Goal: Contribute content: Contribute content

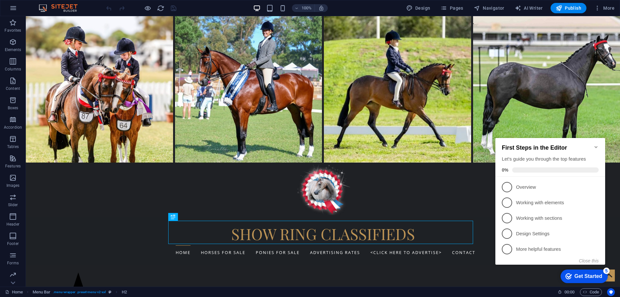
click at [595, 144] on icon "Minimize checklist" at bounding box center [596, 146] width 5 height 5
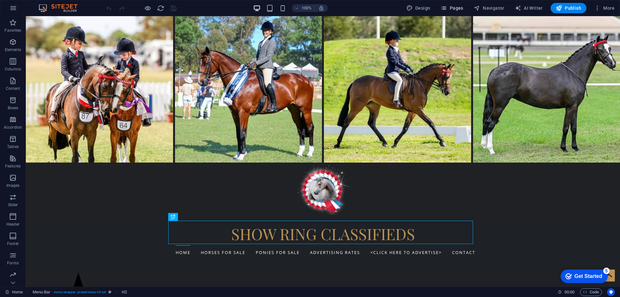
click at [458, 9] on span "Pages" at bounding box center [452, 8] width 23 height 6
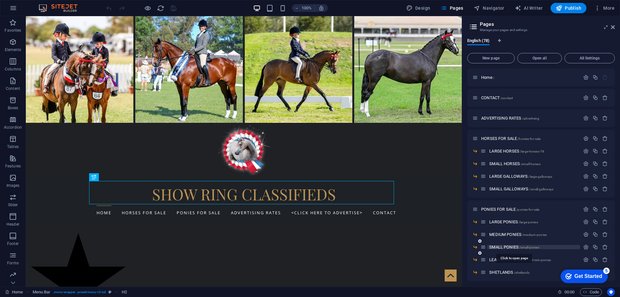
click at [504, 246] on span "SMALL PONIES /small-ponies" at bounding box center [515, 247] width 50 height 5
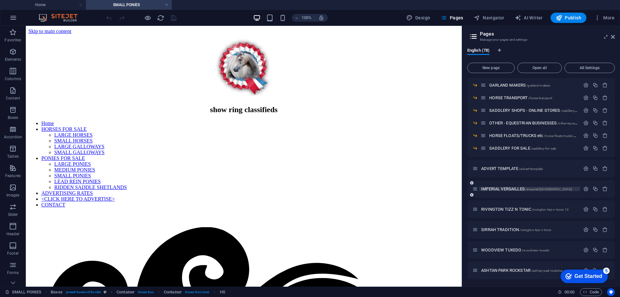
click at [500, 189] on span "IMPERIAL VERSAILLES /imperial-versailles" at bounding box center [526, 188] width 91 height 5
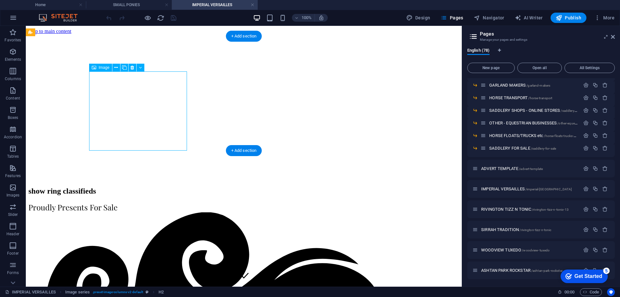
select select "px"
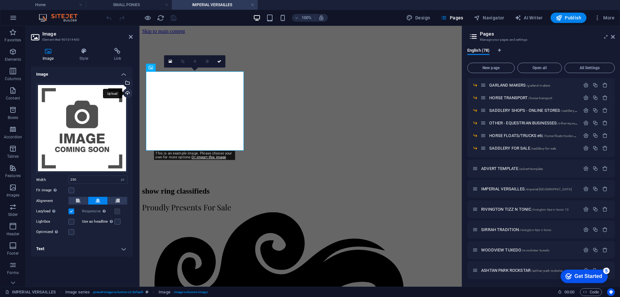
click at [126, 93] on div "Upload" at bounding box center [127, 94] width 10 height 10
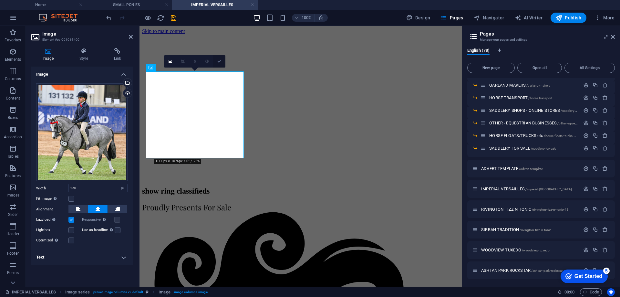
click at [220, 62] on icon at bounding box center [219, 61] width 4 height 4
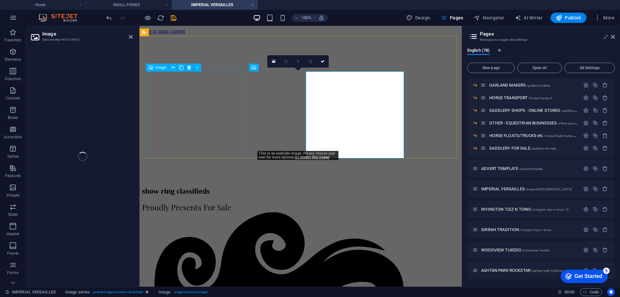
select select "px"
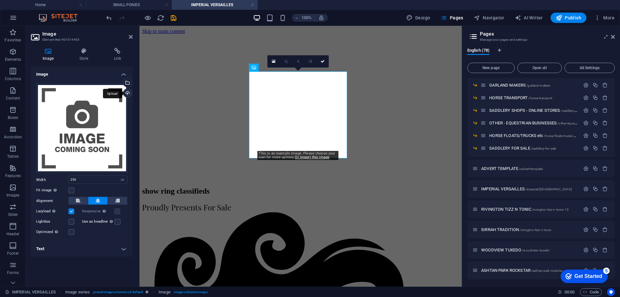
click at [127, 92] on div "Upload" at bounding box center [127, 94] width 10 height 10
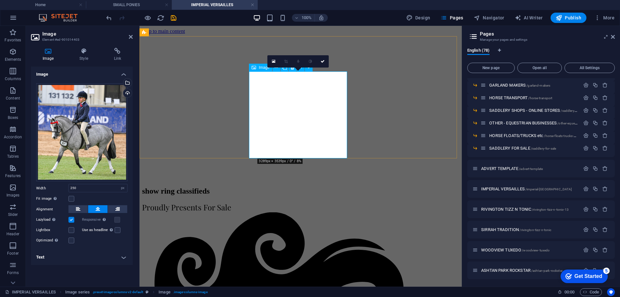
click at [129, 92] on div "Upload" at bounding box center [127, 94] width 10 height 10
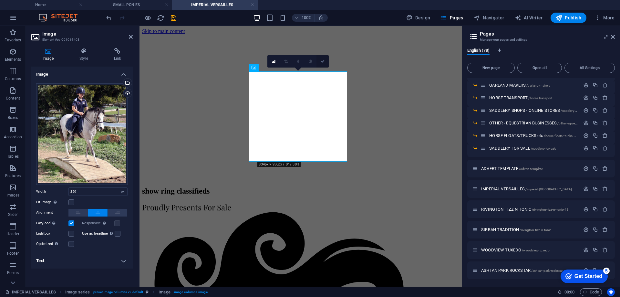
click at [324, 62] on icon at bounding box center [323, 61] width 4 height 4
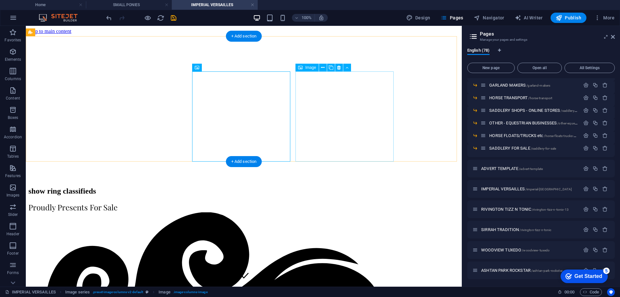
select select "px"
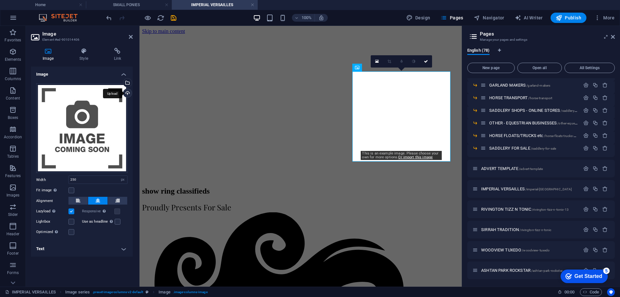
click at [128, 92] on div "Upload" at bounding box center [127, 94] width 10 height 10
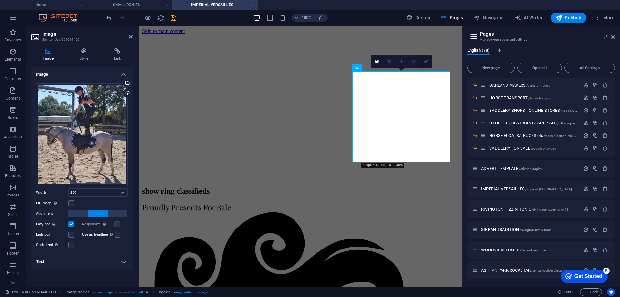
click at [424, 61] on icon at bounding box center [426, 61] width 4 height 4
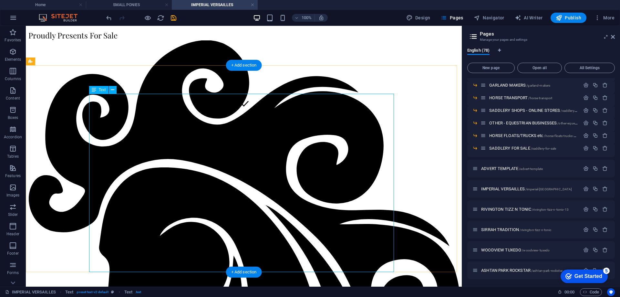
scroll to position [259, 0]
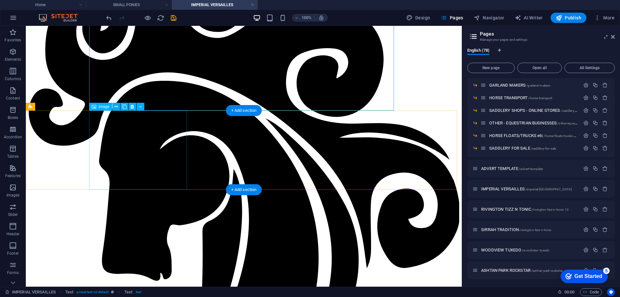
select select "px"
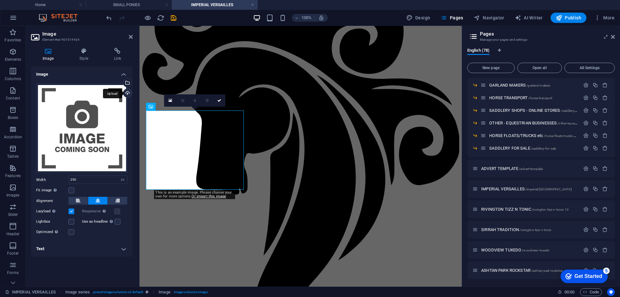
click at [128, 94] on div "Upload" at bounding box center [127, 94] width 10 height 10
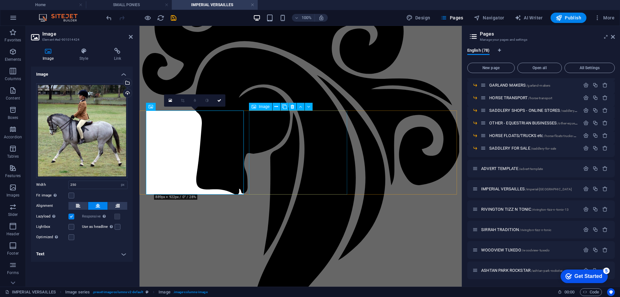
select select "px"
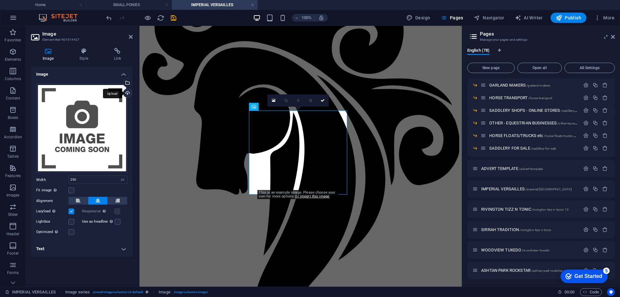
click at [126, 91] on div "Upload" at bounding box center [127, 94] width 10 height 10
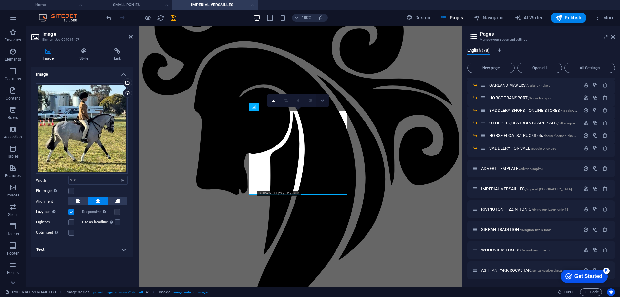
click at [322, 100] on icon at bounding box center [323, 101] width 4 height 4
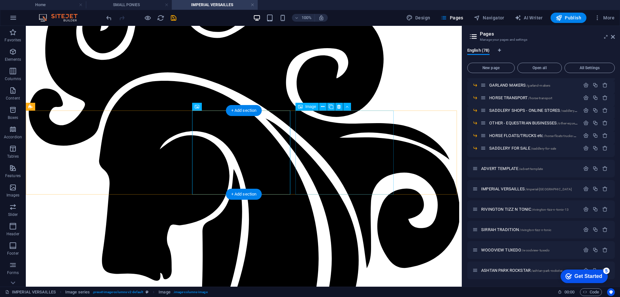
select select "px"
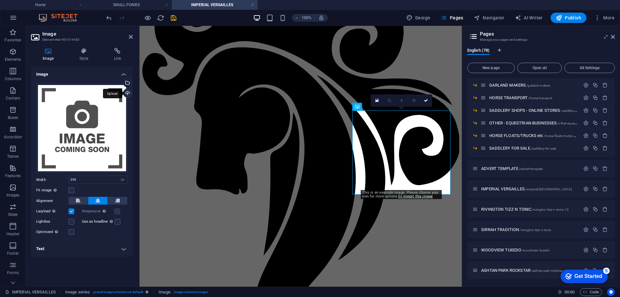
click at [126, 93] on div "Upload" at bounding box center [127, 94] width 10 height 10
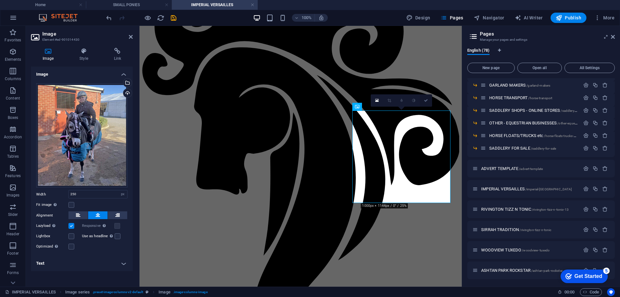
click at [426, 100] on icon at bounding box center [426, 101] width 4 height 4
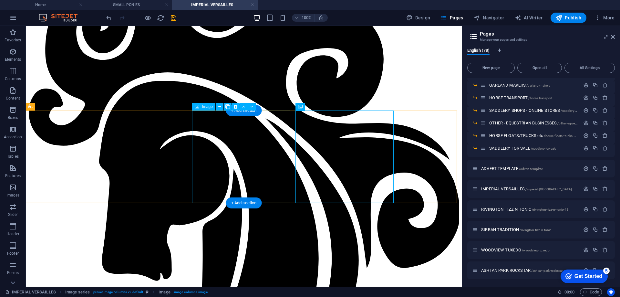
drag, startPoint x: 251, startPoint y: 162, endPoint x: 137, endPoint y: 161, distance: 113.7
select select "px"
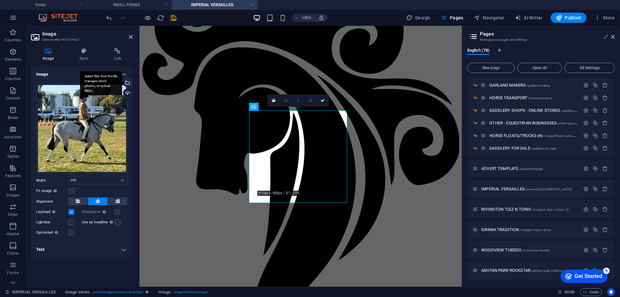
click at [128, 82] on div "Select files from the file manager, stock photos, or upload file(s)" at bounding box center [127, 84] width 10 height 10
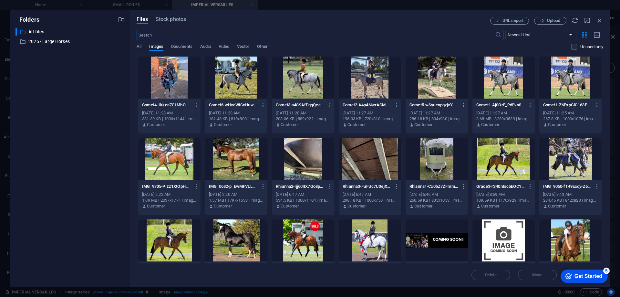
scroll to position [19, 0]
click at [183, 79] on div at bounding box center [169, 78] width 62 height 42
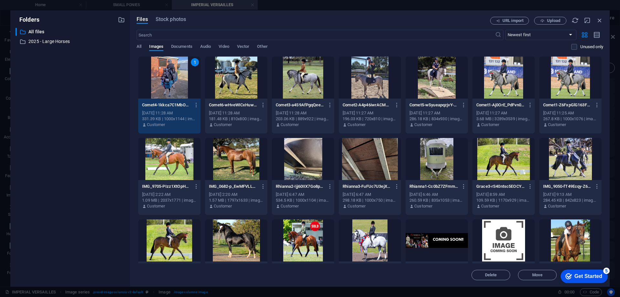
click at [183, 79] on div "1" at bounding box center [169, 78] width 62 height 42
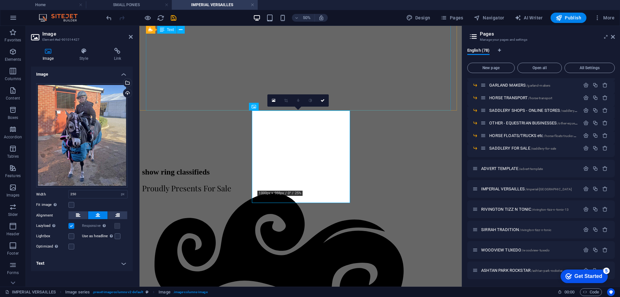
scroll to position [259, 0]
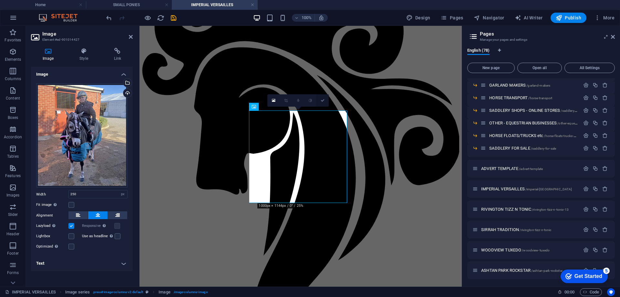
click at [323, 102] on icon at bounding box center [323, 101] width 4 height 4
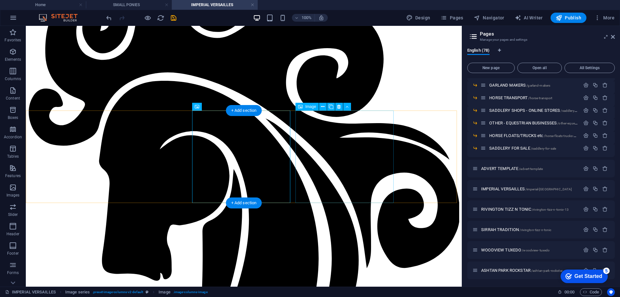
select select "px"
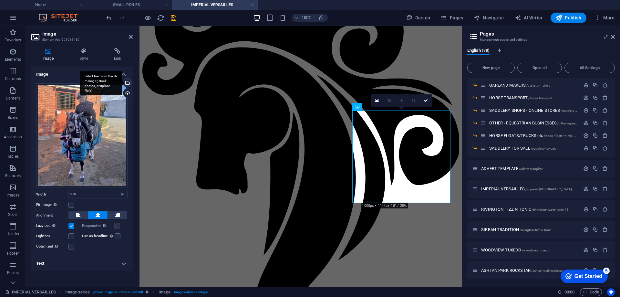
click at [127, 82] on div "Select files from the file manager, stock photos, or upload file(s)" at bounding box center [127, 84] width 10 height 10
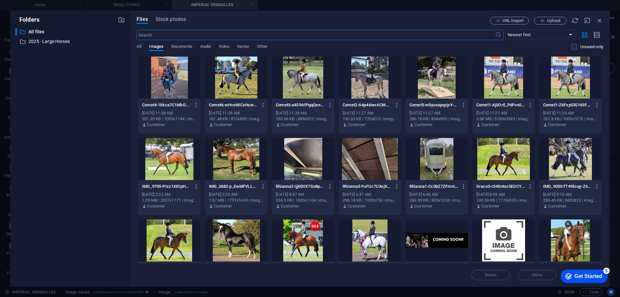
scroll to position [19, 0]
click at [237, 80] on div at bounding box center [236, 78] width 62 height 42
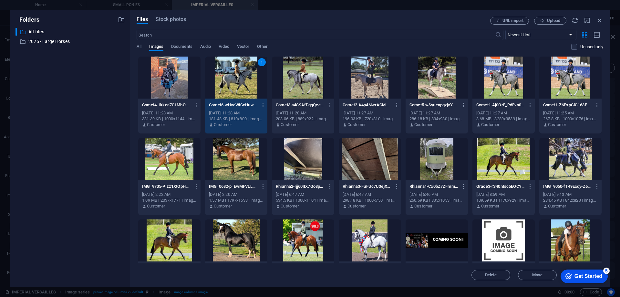
click at [237, 80] on div "1" at bounding box center [236, 78] width 62 height 42
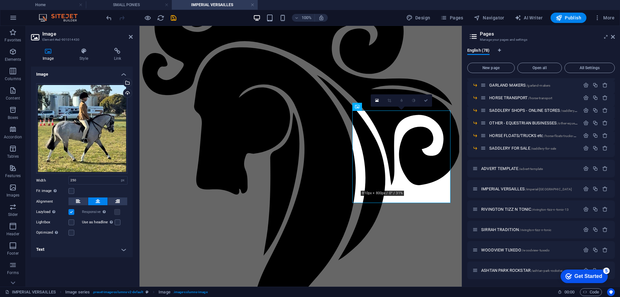
click at [424, 102] on icon at bounding box center [426, 101] width 4 height 4
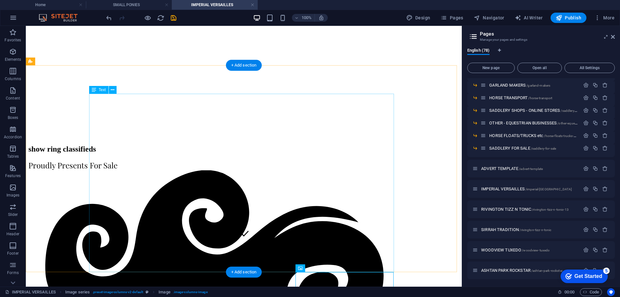
scroll to position [0, 0]
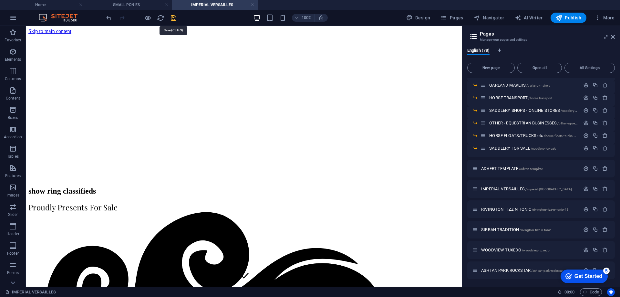
click at [174, 17] on icon "save" at bounding box center [173, 17] width 7 height 7
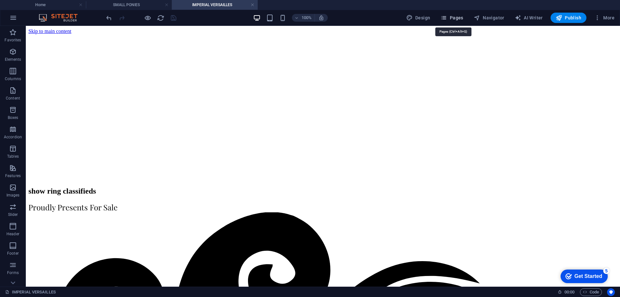
click at [460, 17] on span "Pages" at bounding box center [452, 18] width 23 height 6
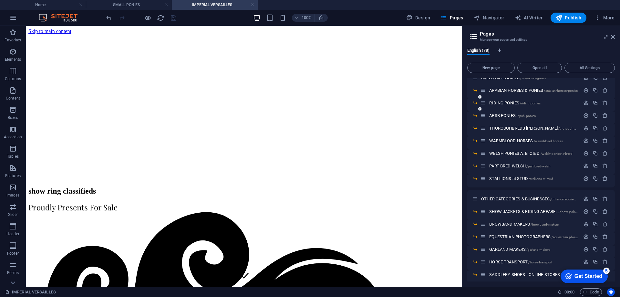
scroll to position [452, 0]
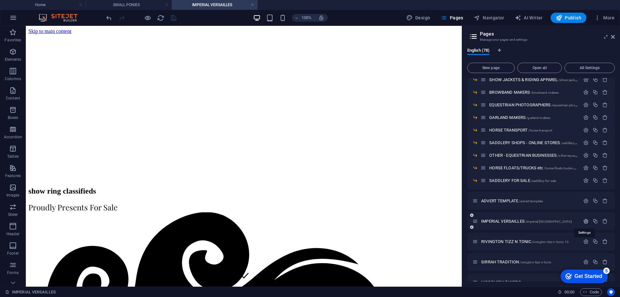
click at [585, 219] on icon "button" at bounding box center [586, 220] width 5 height 5
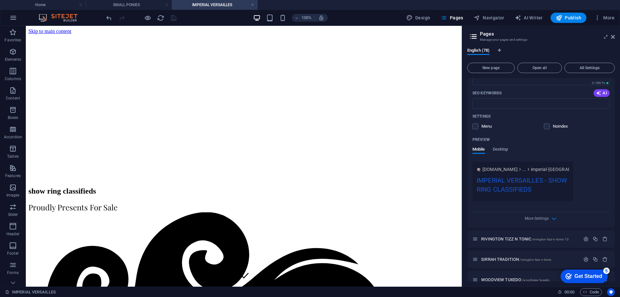
scroll to position [711, 0]
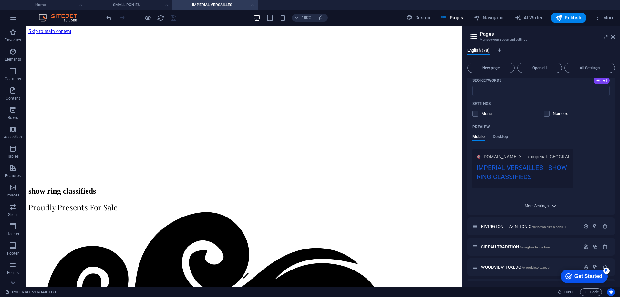
click at [533, 207] on span "More Settings" at bounding box center [537, 206] width 24 height 5
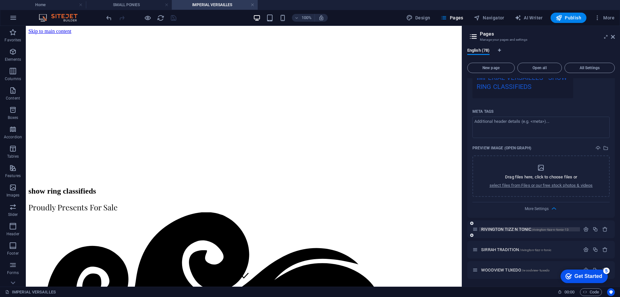
scroll to position [808, 0]
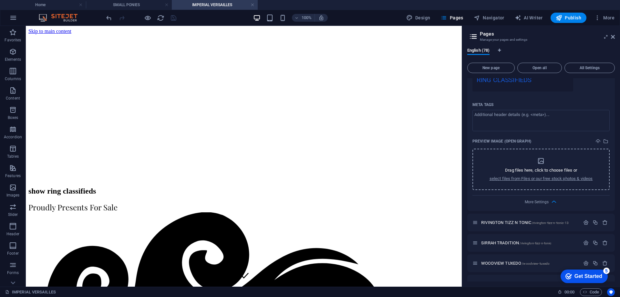
click at [540, 161] on icon "dropzone" at bounding box center [541, 161] width 8 height 8
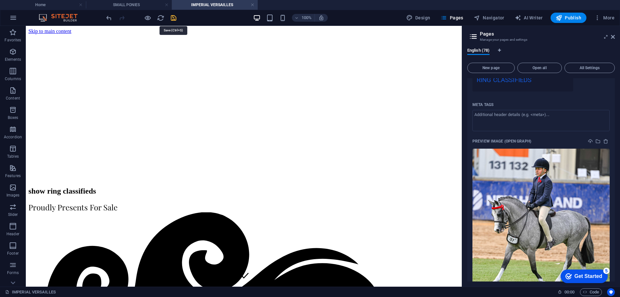
click at [172, 19] on icon "save" at bounding box center [173, 17] width 7 height 7
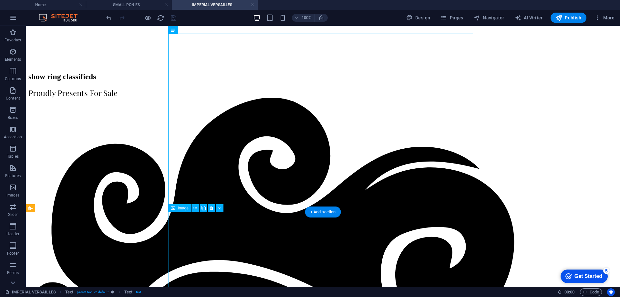
scroll to position [162, 0]
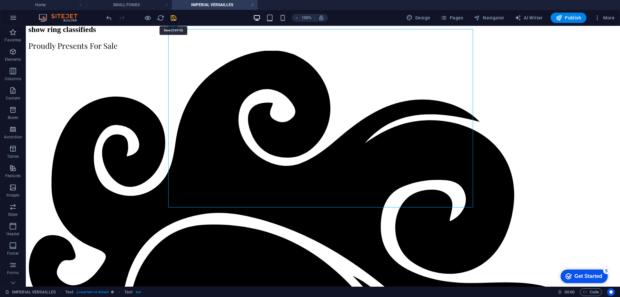
click at [174, 16] on icon "save" at bounding box center [173, 17] width 7 height 7
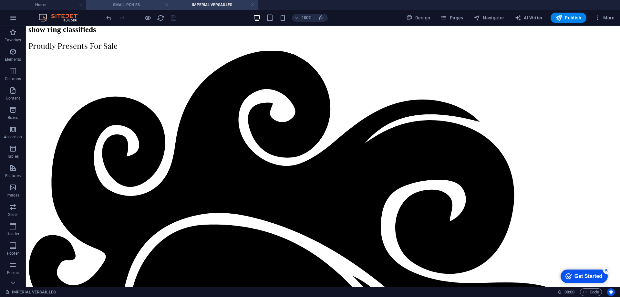
click at [135, 4] on h4 "SMALL PONIES" at bounding box center [129, 4] width 86 height 7
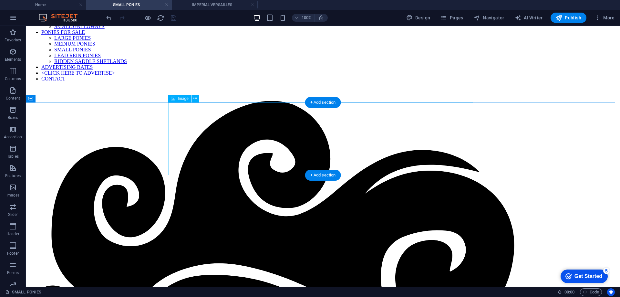
scroll to position [129, 0]
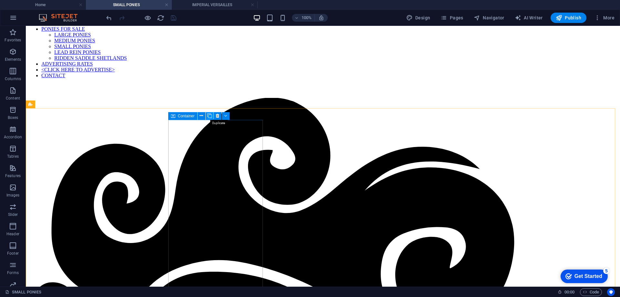
click at [209, 115] on icon at bounding box center [209, 115] width 5 height 7
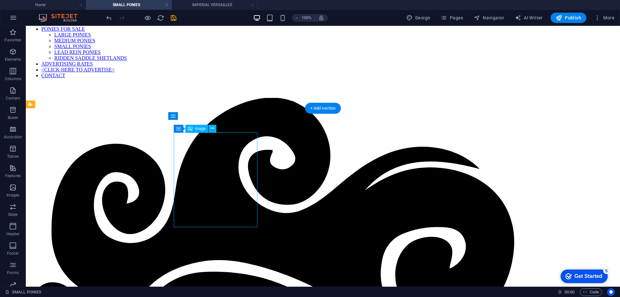
select select "px"
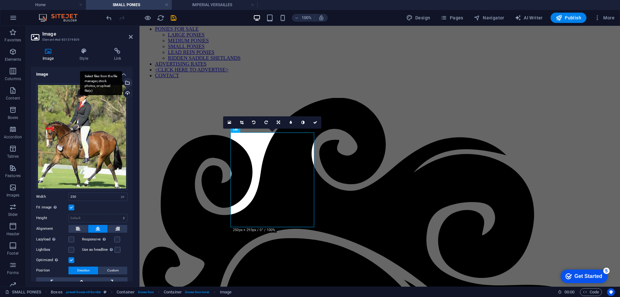
click at [122, 82] on div "Select files from the file manager, stock photos, or upload file(s)" at bounding box center [101, 83] width 42 height 24
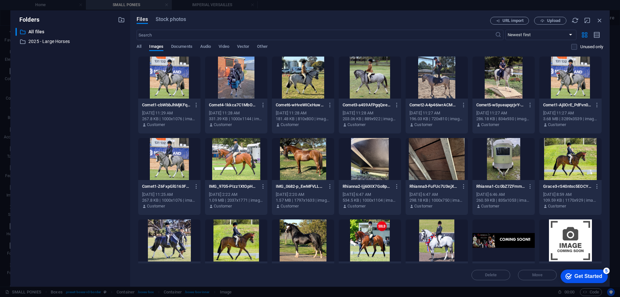
click at [162, 156] on div at bounding box center [169, 159] width 62 height 42
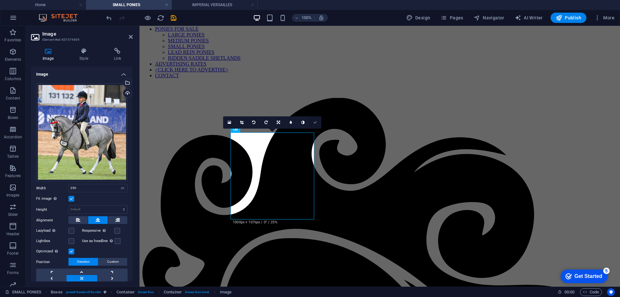
click at [316, 122] on icon at bounding box center [315, 123] width 4 height 4
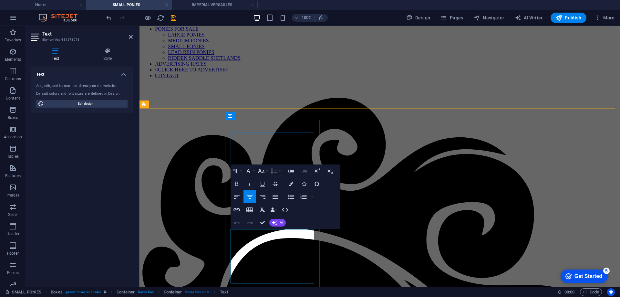
drag, startPoint x: 252, startPoint y: 233, endPoint x: 295, endPoint y: 229, distance: 42.8
drag, startPoint x: 243, startPoint y: 233, endPoint x: 248, endPoint y: 233, distance: 4.9
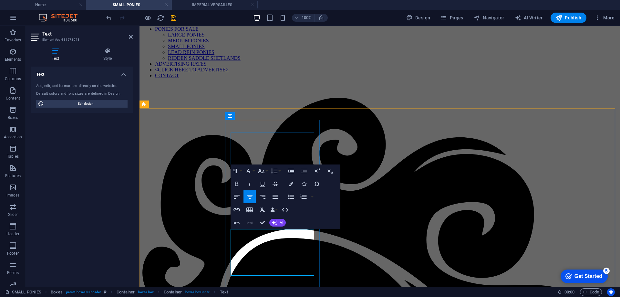
drag, startPoint x: 276, startPoint y: 235, endPoint x: 308, endPoint y: 234, distance: 32.0
drag, startPoint x: 246, startPoint y: 242, endPoint x: 253, endPoint y: 242, distance: 7.1
drag, startPoint x: 257, startPoint y: 250, endPoint x: 300, endPoint y: 248, distance: 42.4
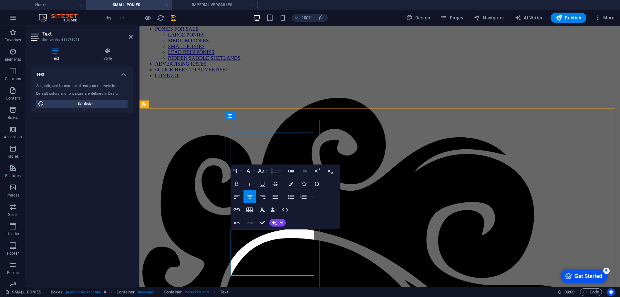
drag, startPoint x: 248, startPoint y: 258, endPoint x: 292, endPoint y: 264, distance: 44.4
drag, startPoint x: 232, startPoint y: 265, endPoint x: 314, endPoint y: 265, distance: 82.1
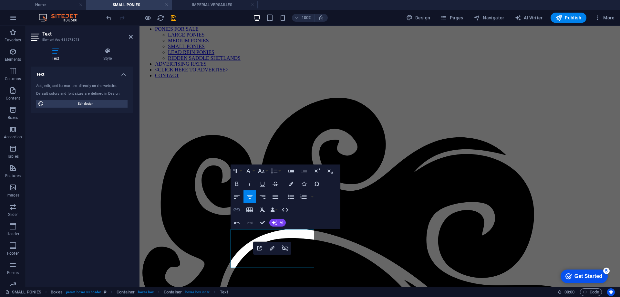
click at [236, 210] on icon "button" at bounding box center [237, 210] width 8 height 8
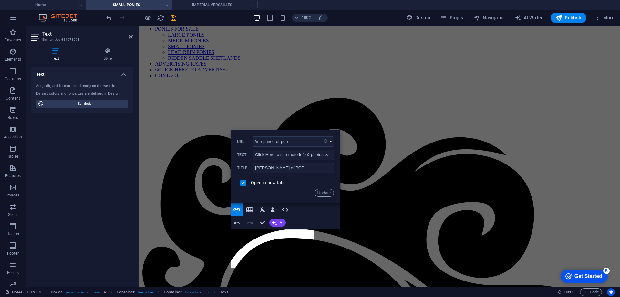
click at [330, 141] on button "Choose Link" at bounding box center [328, 141] width 12 height 10
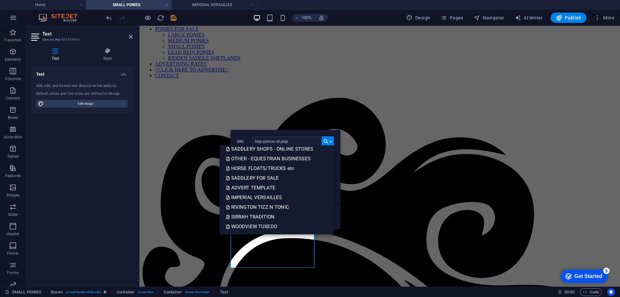
scroll to position [355, 0]
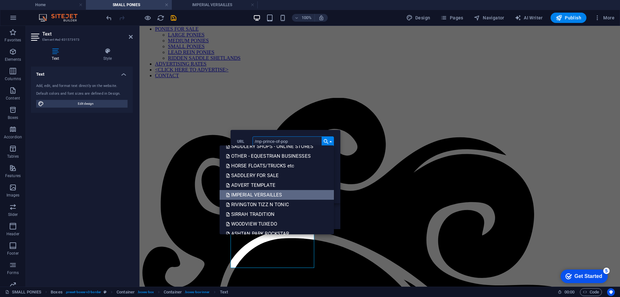
click at [255, 195] on p "IMPERIAL VERSAILLES" at bounding box center [255, 195] width 58 height 10
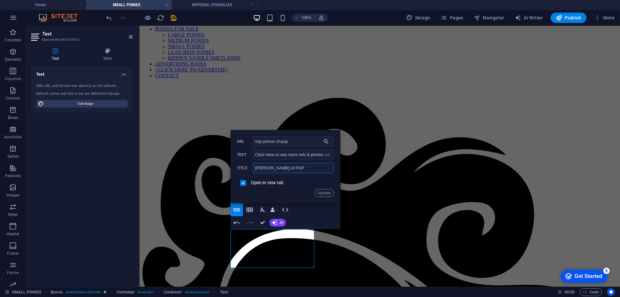
click at [263, 166] on input "[PERSON_NAME] of POP" at bounding box center [293, 168] width 81 height 10
type input "IMPERIAL VERSAILLES"
click at [243, 183] on input "checkbox" at bounding box center [242, 182] width 6 height 6
checkbox input "true"
click at [322, 195] on button "Update" at bounding box center [324, 193] width 19 height 8
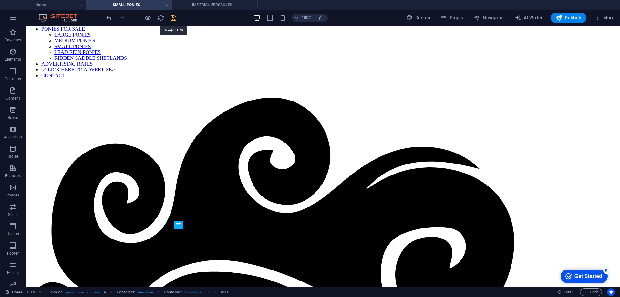
click at [173, 16] on icon "save" at bounding box center [173, 17] width 7 height 7
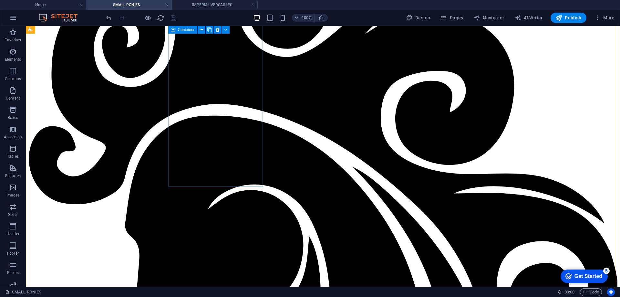
scroll to position [291, 0]
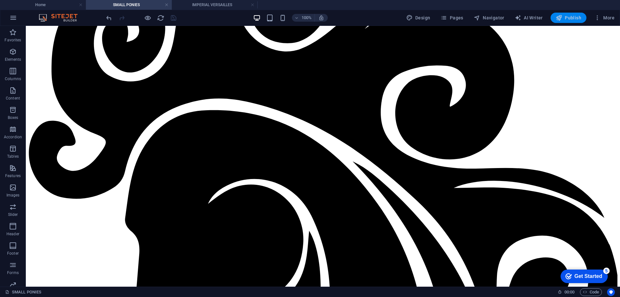
click at [569, 17] on span "Publish" at bounding box center [569, 18] width 26 height 6
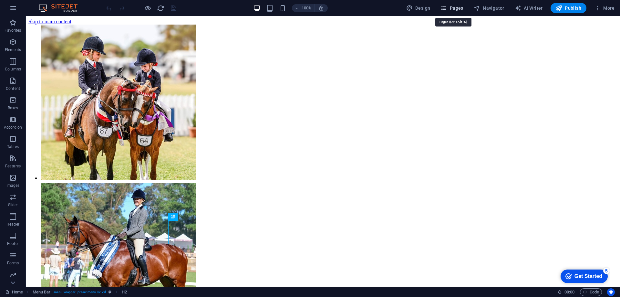
click at [458, 7] on span "Pages" at bounding box center [452, 8] width 23 height 6
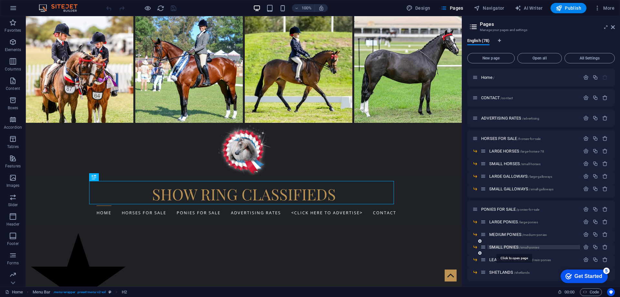
click at [505, 248] on span "SMALL PONIES /small-ponies" at bounding box center [515, 247] width 50 height 5
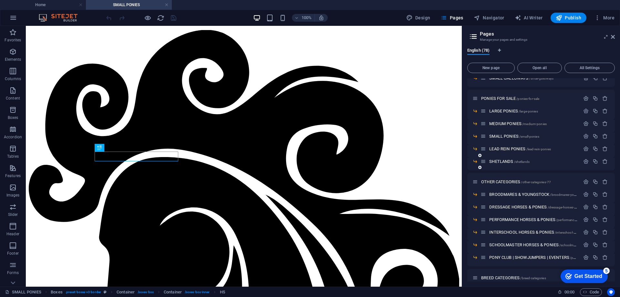
scroll to position [121, 0]
click at [506, 147] on span "LEAD REIN PONIES /lead-rein-ponies" at bounding box center [521, 148] width 62 height 5
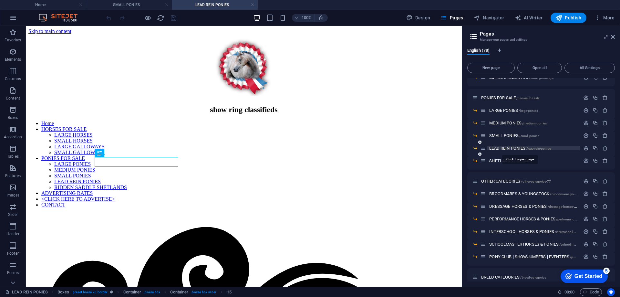
scroll to position [161, 0]
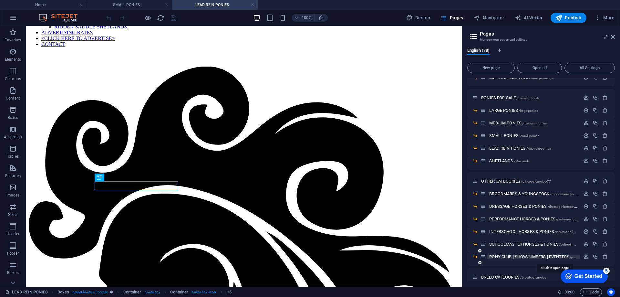
click at [503, 258] on span "PONY CLUB | SHOWJUMPERS | EVENTERS /pony-club-showjumpers-eventers" at bounding box center [556, 256] width 132 height 5
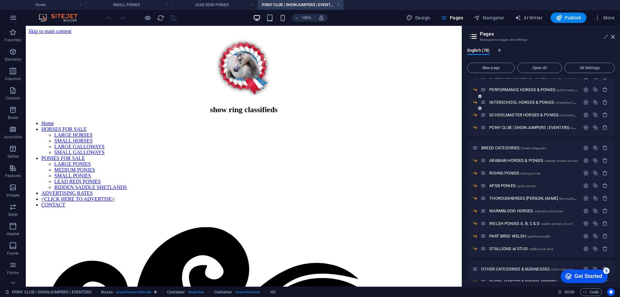
scroll to position [0, 0]
click at [516, 222] on span "WELSH PONIES A, B, C & D /welsh-ponies-a-b-c-d" at bounding box center [531, 223] width 83 height 5
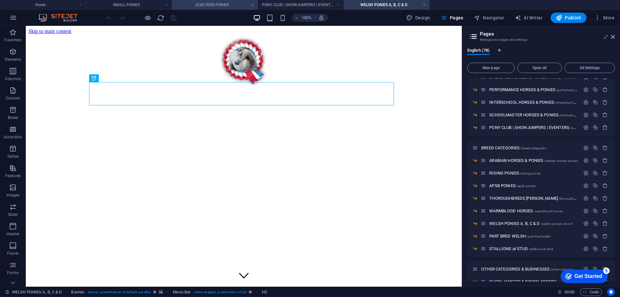
click at [195, 3] on h4 "LEAD REIN PONIES" at bounding box center [215, 4] width 86 height 7
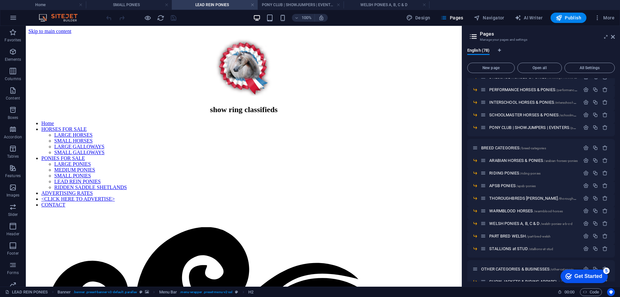
scroll to position [159, 0]
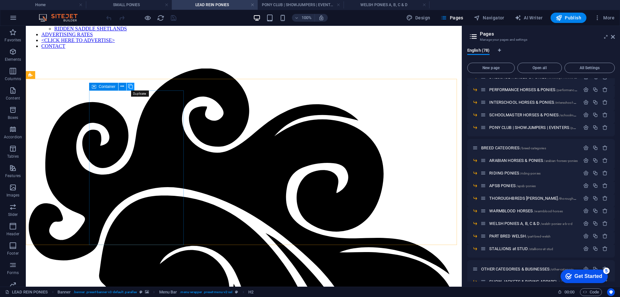
click at [129, 86] on icon at bounding box center [130, 86] width 5 height 7
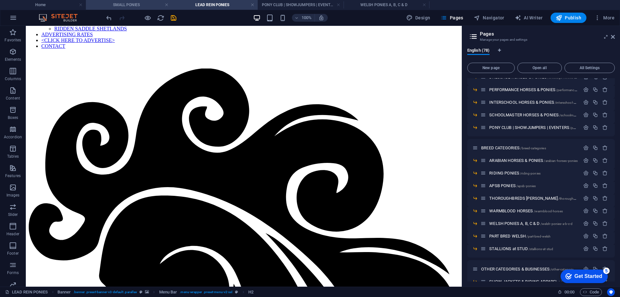
click at [118, 6] on h4 "SMALL PONIES" at bounding box center [129, 4] width 86 height 7
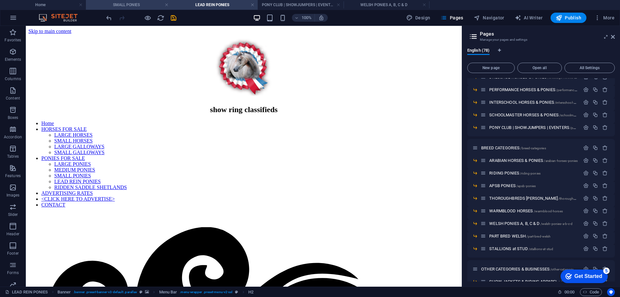
scroll to position [197, 0]
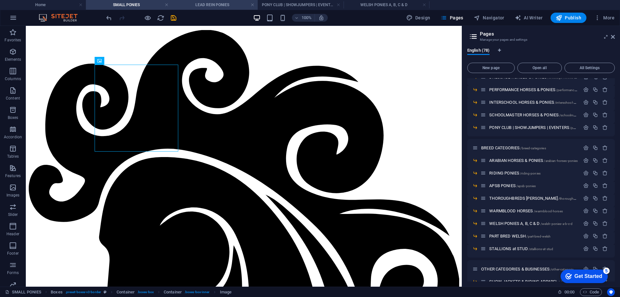
click at [210, 4] on h4 "LEAD REIN PONIES" at bounding box center [215, 4] width 86 height 7
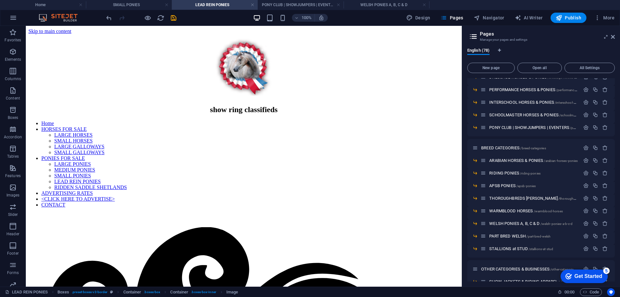
scroll to position [159, 0]
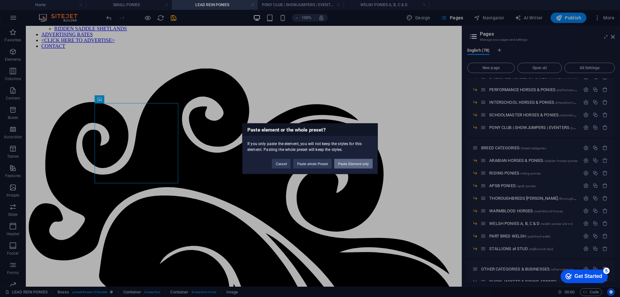
drag, startPoint x: 345, startPoint y: 165, endPoint x: 310, endPoint y: 142, distance: 42.7
click at [345, 165] on button "Paste Element only" at bounding box center [353, 164] width 38 height 10
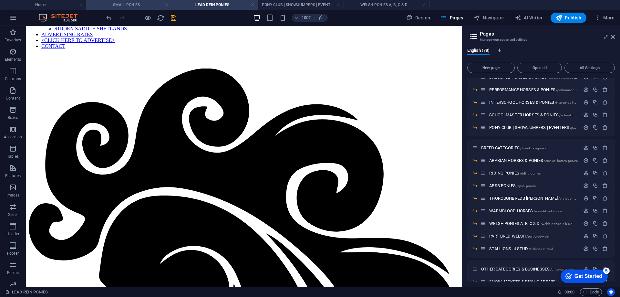
click at [127, 4] on h4 "SMALL PONIES" at bounding box center [129, 4] width 86 height 7
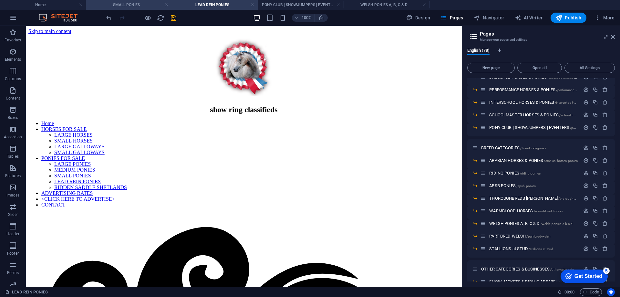
scroll to position [197, 0]
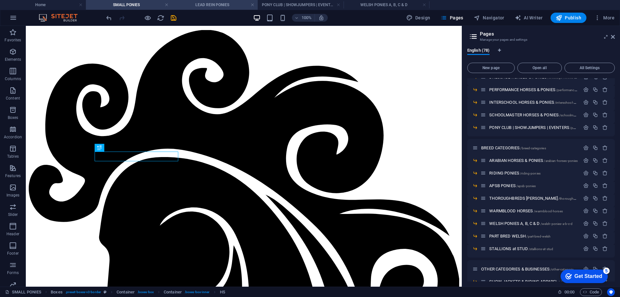
click at [212, 6] on h4 "LEAD REIN PONIES" at bounding box center [215, 4] width 86 height 7
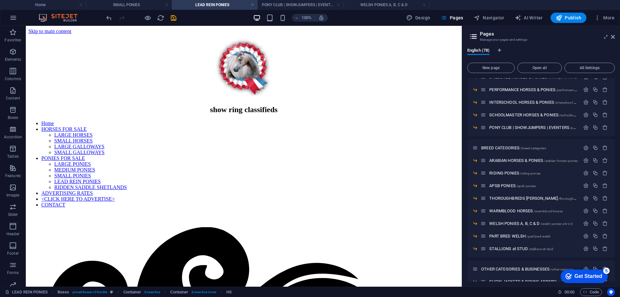
scroll to position [159, 0]
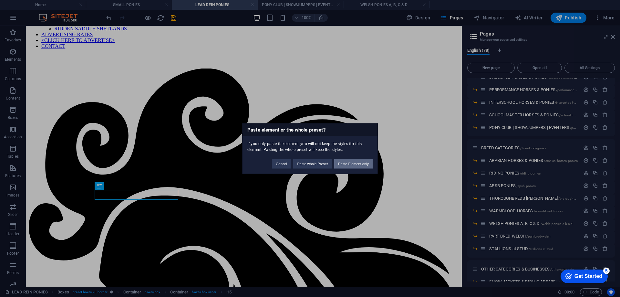
click at [345, 163] on button "Paste Element only" at bounding box center [353, 164] width 38 height 10
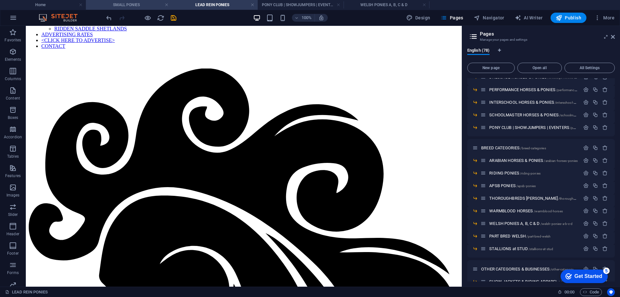
click at [117, 3] on h4 "SMALL PONIES" at bounding box center [129, 4] width 86 height 7
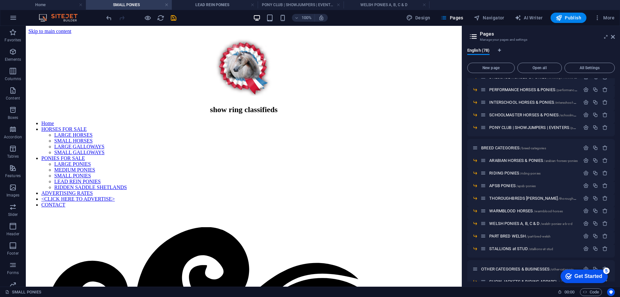
scroll to position [197, 0]
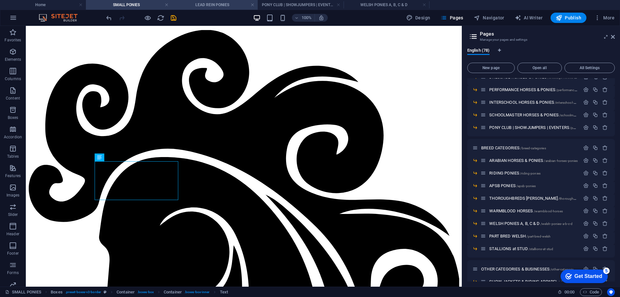
click at [205, 6] on h4 "LEAD REIN PONIES" at bounding box center [215, 4] width 86 height 7
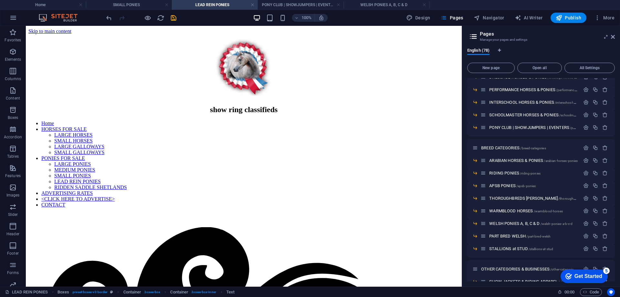
scroll to position [159, 0]
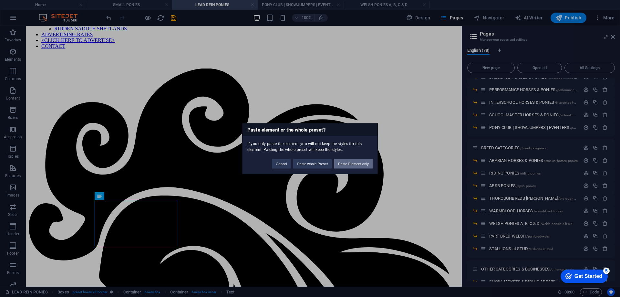
click at [357, 162] on button "Paste Element only" at bounding box center [353, 164] width 38 height 10
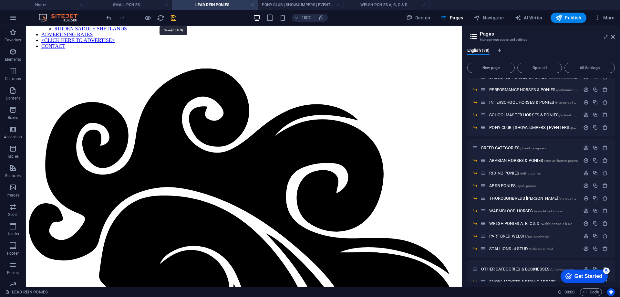
click at [171, 16] on icon "save" at bounding box center [173, 17] width 7 height 7
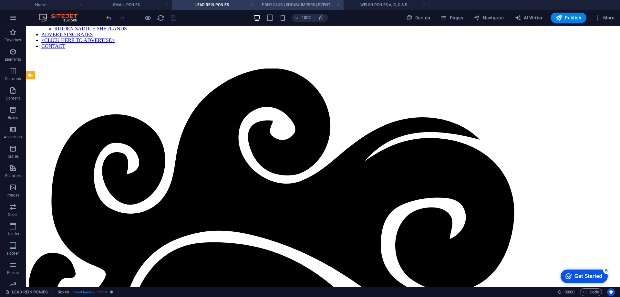
click at [270, 4] on h4 "PONY CLUB | SHOWJUMPERS | EVENTERS" at bounding box center [301, 4] width 86 height 7
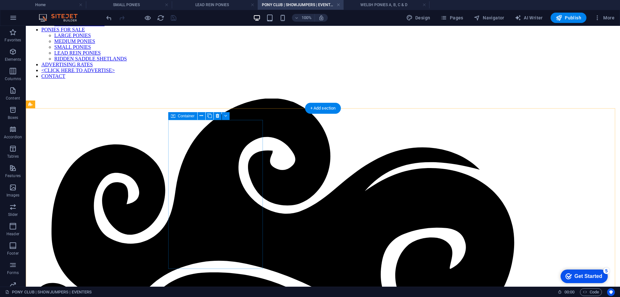
scroll to position [129, 0]
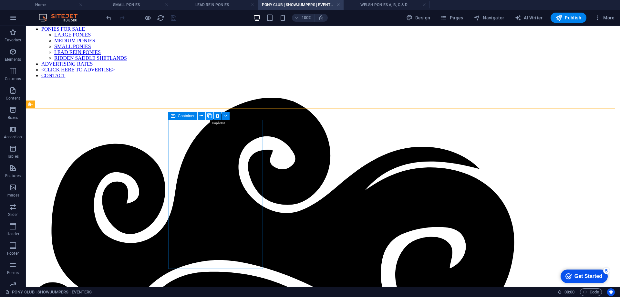
click at [210, 115] on icon at bounding box center [209, 115] width 5 height 7
click at [122, 4] on h4 "SMALL PONIES" at bounding box center [129, 4] width 86 height 7
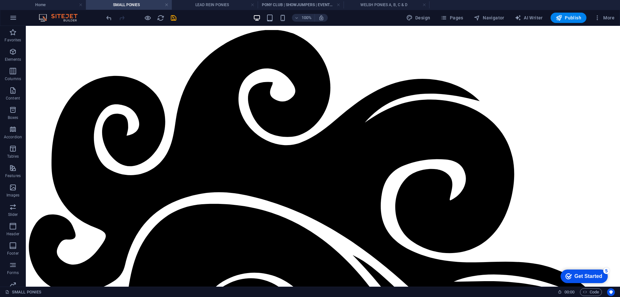
scroll to position [0, 0]
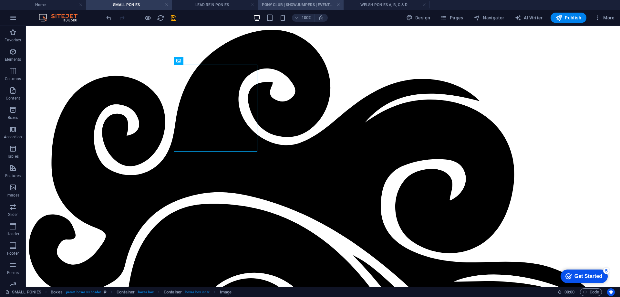
click at [275, 5] on h4 "PONY CLUB | SHOWJUMPERS | EVENTERS" at bounding box center [301, 4] width 86 height 7
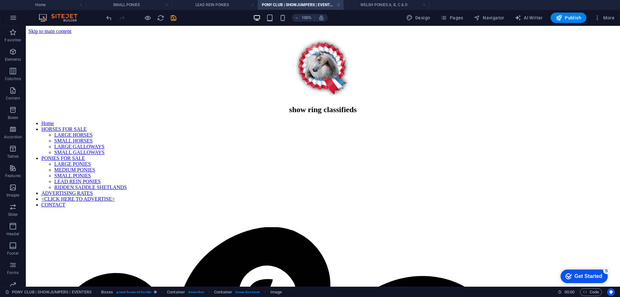
scroll to position [129, 0]
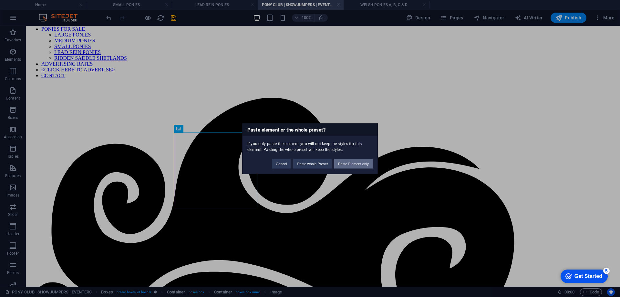
click at [342, 163] on button "Paste Element only" at bounding box center [353, 164] width 38 height 10
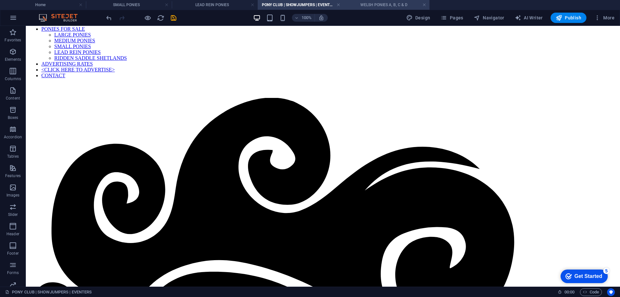
click at [376, 2] on h4 "WELSH PONIES A, B, C & D" at bounding box center [387, 4] width 86 height 7
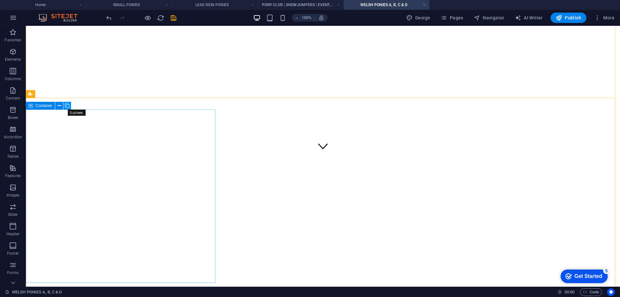
click at [66, 105] on icon at bounding box center [67, 105] width 5 height 7
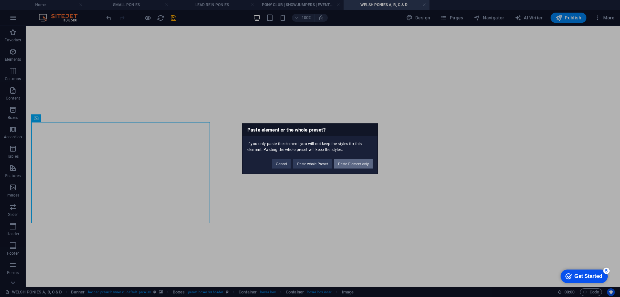
click at [354, 163] on button "Paste Element only" at bounding box center [353, 164] width 38 height 10
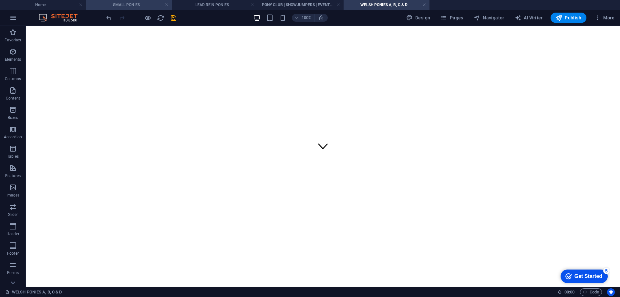
click at [112, 5] on h4 "SMALL PONIES" at bounding box center [129, 4] width 86 height 7
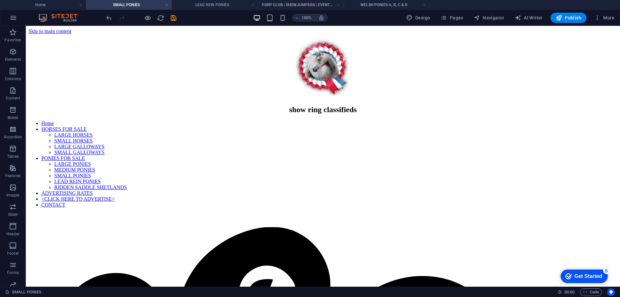
scroll to position [0, 0]
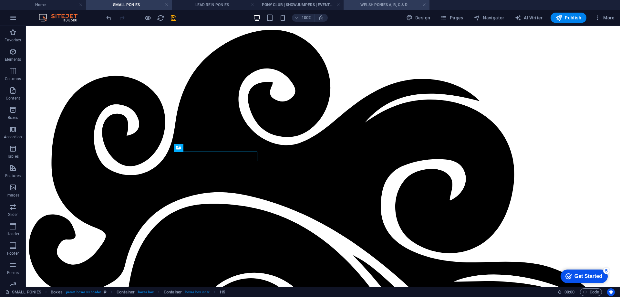
click at [391, 5] on h4 "WELSH PONIES A, B, C & D" at bounding box center [387, 4] width 86 height 7
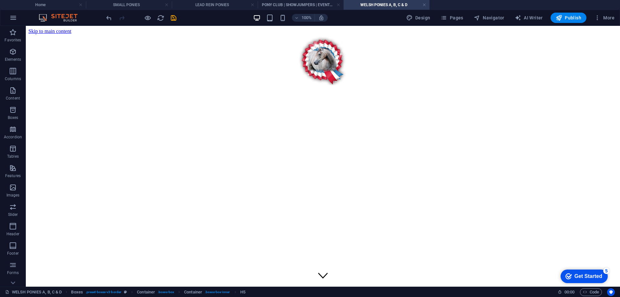
scroll to position [129, 0]
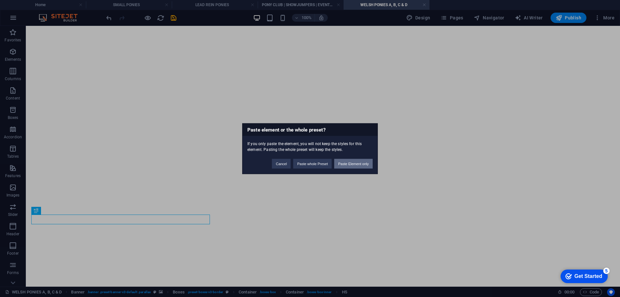
click at [345, 161] on button "Paste Element only" at bounding box center [353, 164] width 38 height 10
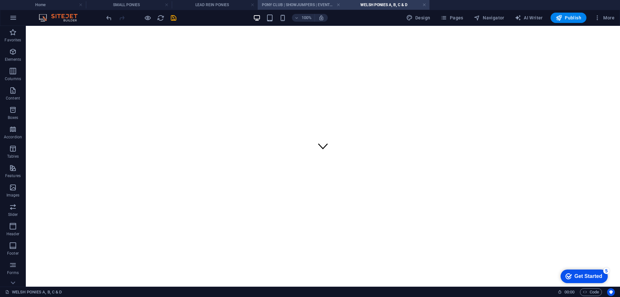
click at [303, 3] on h4 "PONY CLUB | SHOWJUMPERS | EVENTERS" at bounding box center [301, 4] width 86 height 7
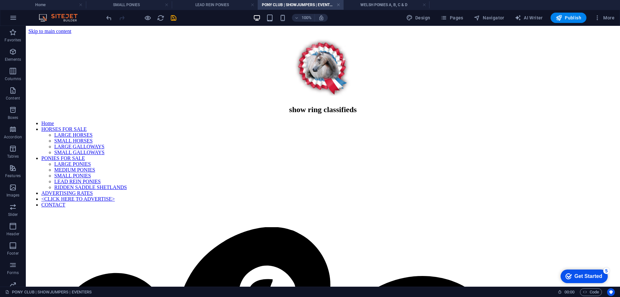
scroll to position [0, 0]
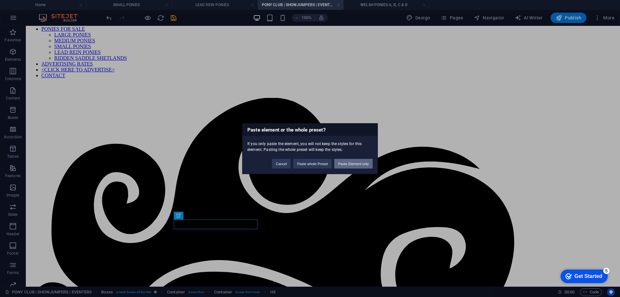
click at [354, 160] on button "Paste Element only" at bounding box center [353, 164] width 38 height 10
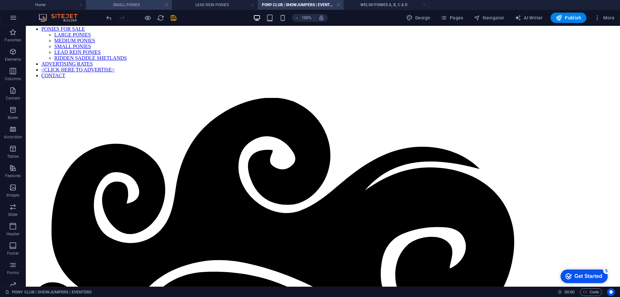
click at [134, 3] on h4 "SMALL PONIES" at bounding box center [129, 4] width 86 height 7
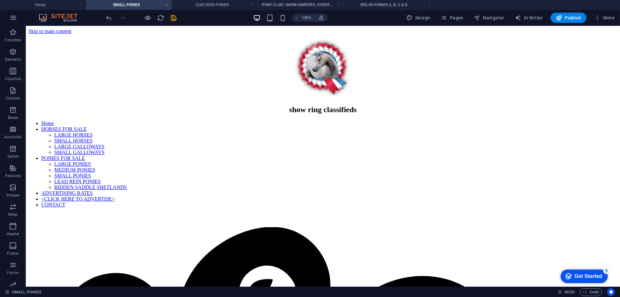
scroll to position [197, 0]
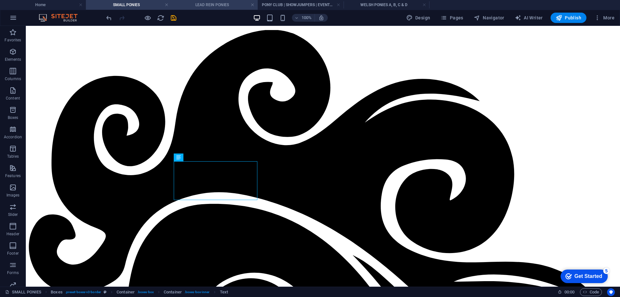
click at [217, 4] on h4 "LEAD REIN PONIES" at bounding box center [215, 4] width 86 height 7
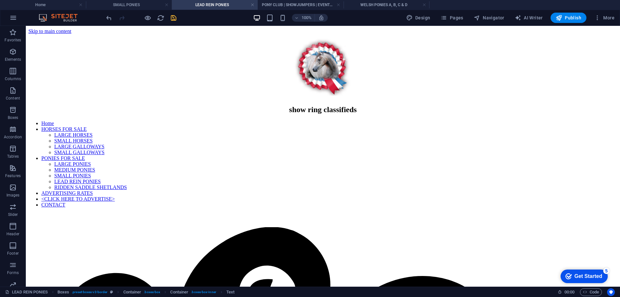
scroll to position [159, 0]
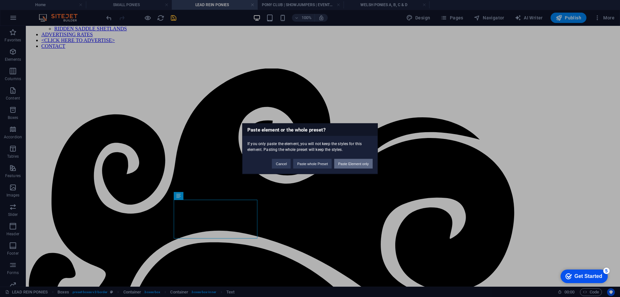
click at [345, 161] on button "Paste Element only" at bounding box center [353, 164] width 38 height 10
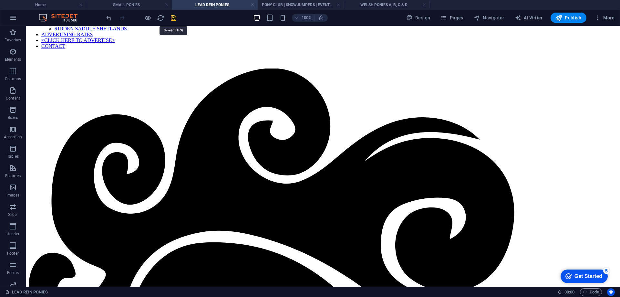
click at [174, 20] on icon "save" at bounding box center [173, 17] width 7 height 7
click at [277, 3] on h4 "PONY CLUB | SHOWJUMPERS | EVENTERS" at bounding box center [301, 4] width 86 height 7
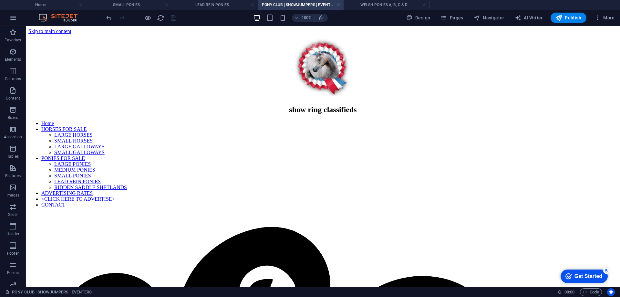
scroll to position [0, 0]
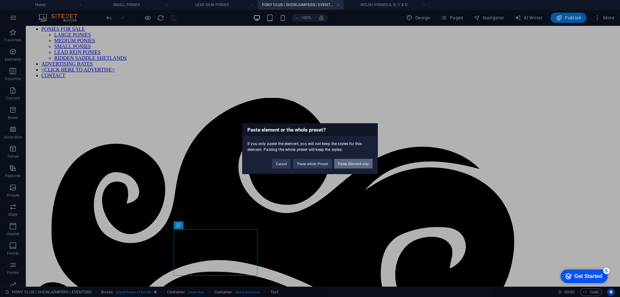
click at [352, 160] on button "Paste Element only" at bounding box center [353, 164] width 38 height 10
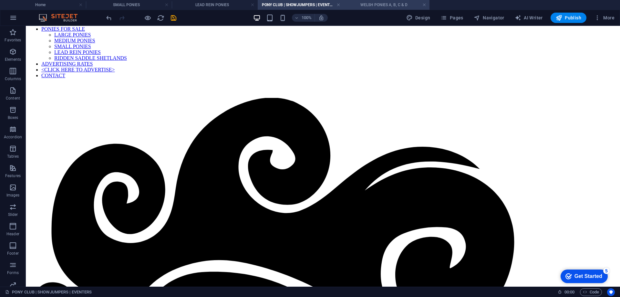
click at [363, 3] on h4 "WELSH PONIES A, B, C & D" at bounding box center [387, 4] width 86 height 7
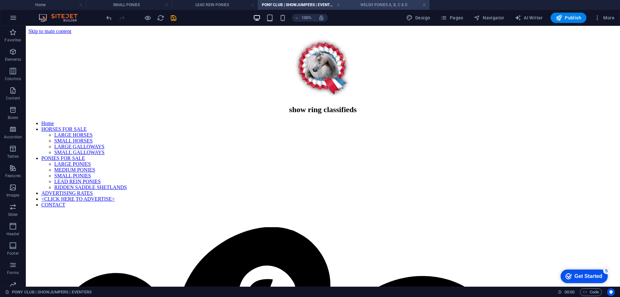
scroll to position [129, 0]
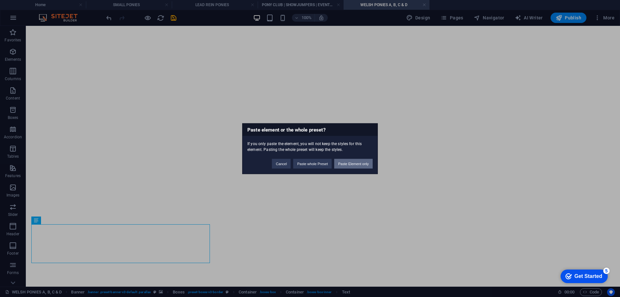
click at [343, 161] on button "Paste Element only" at bounding box center [353, 164] width 38 height 10
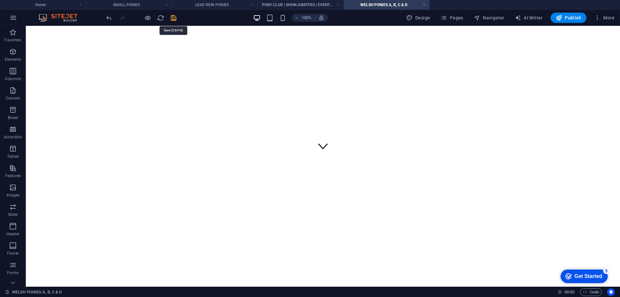
click at [175, 15] on icon "save" at bounding box center [173, 17] width 7 height 7
click at [126, 5] on h4 "SMALL PONIES" at bounding box center [129, 4] width 86 height 7
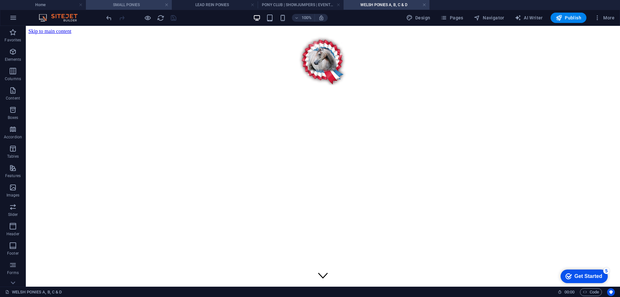
scroll to position [197, 0]
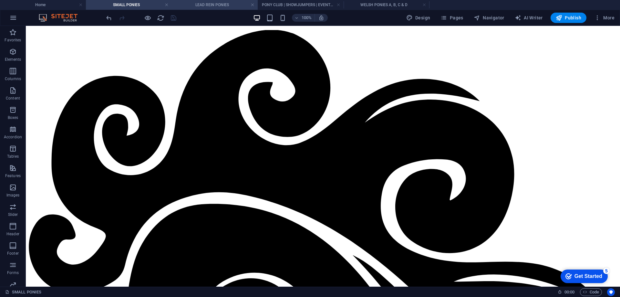
click at [216, 5] on h4 "LEAD REIN PONIES" at bounding box center [215, 4] width 86 height 7
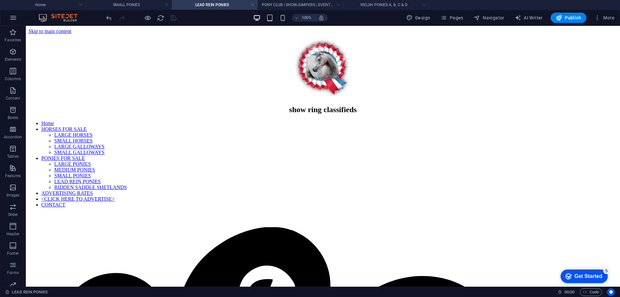
scroll to position [159, 0]
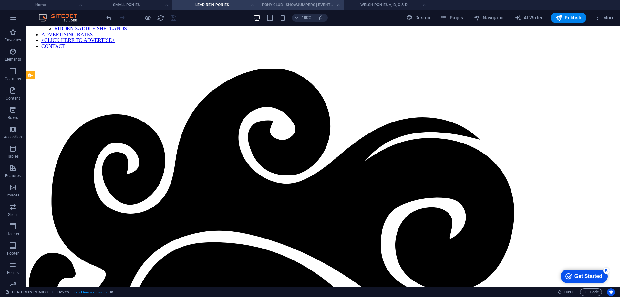
click at [286, 5] on h4 "PONY CLUB | SHOWJUMPERS | EVENTERS" at bounding box center [301, 4] width 86 height 7
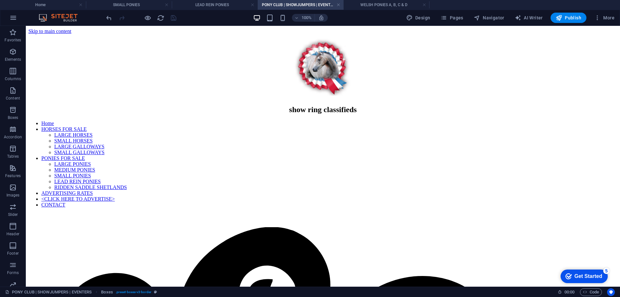
scroll to position [129, 0]
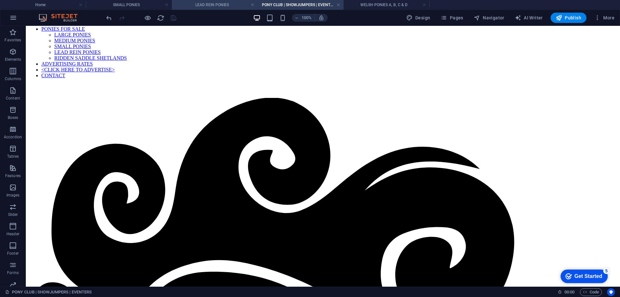
click at [200, 4] on h4 "LEAD REIN PONIES" at bounding box center [215, 4] width 86 height 7
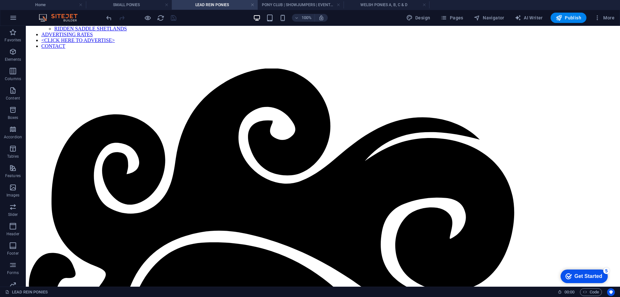
scroll to position [0, 0]
click at [387, 3] on h4 "WELSH PONIES A, B, C & D" at bounding box center [387, 4] width 86 height 7
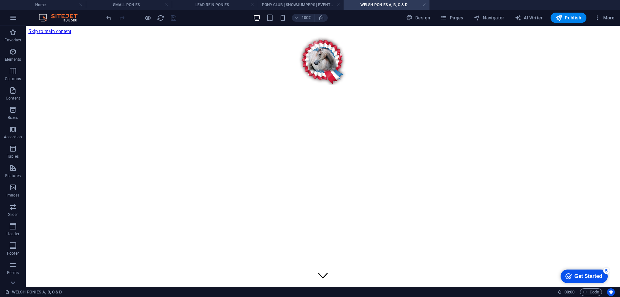
scroll to position [129, 0]
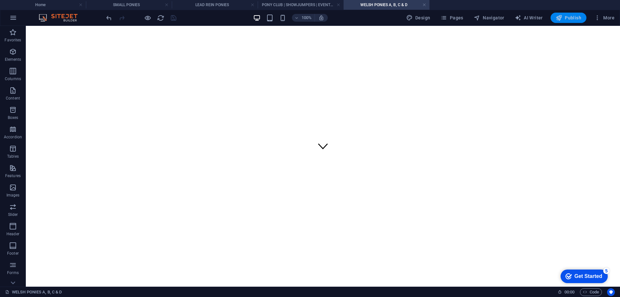
click at [565, 14] on button "Publish" at bounding box center [569, 18] width 36 height 10
